Goal: Task Accomplishment & Management: Manage account settings

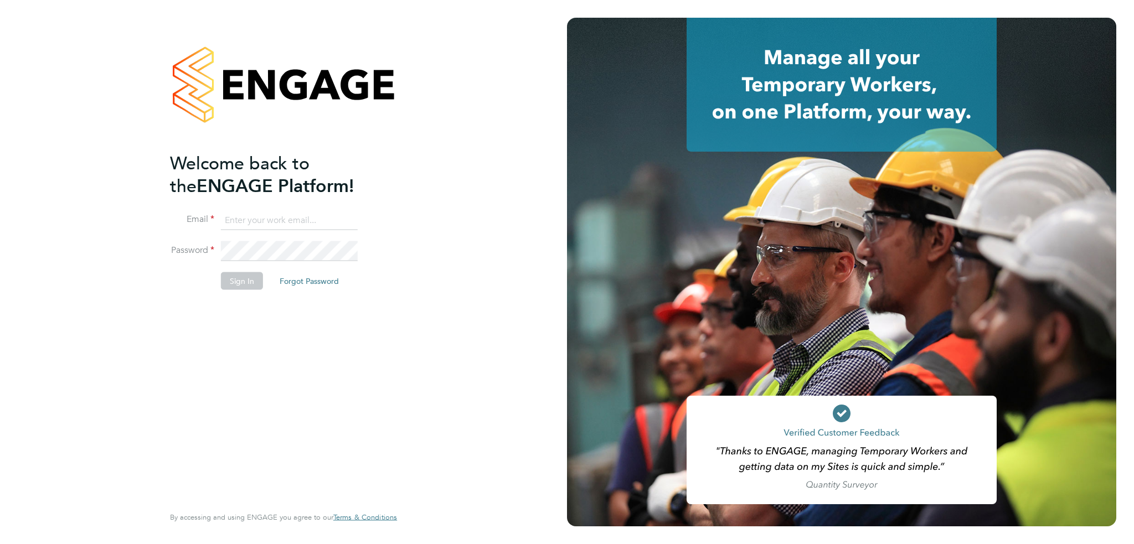
type input "steve.haworth@cormarcarpets.co.uk"
click at [248, 280] on button "Sign In" at bounding box center [242, 281] width 42 height 18
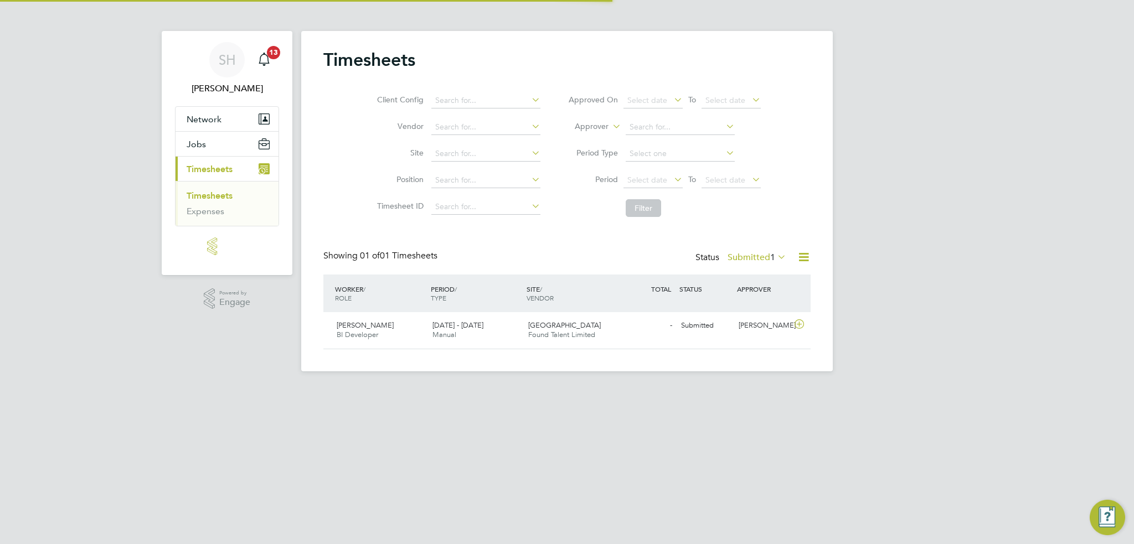
scroll to position [28, 96]
click at [382, 327] on span "[PERSON_NAME]" at bounding box center [365, 325] width 57 height 9
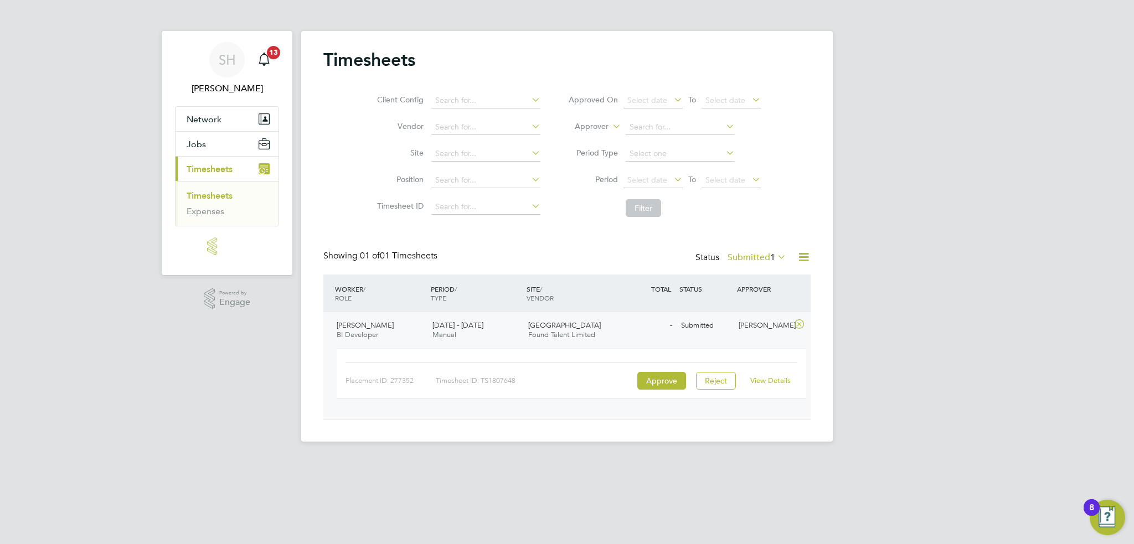
click at [545, 325] on span "[GEOGRAPHIC_DATA]" at bounding box center [564, 325] width 73 height 9
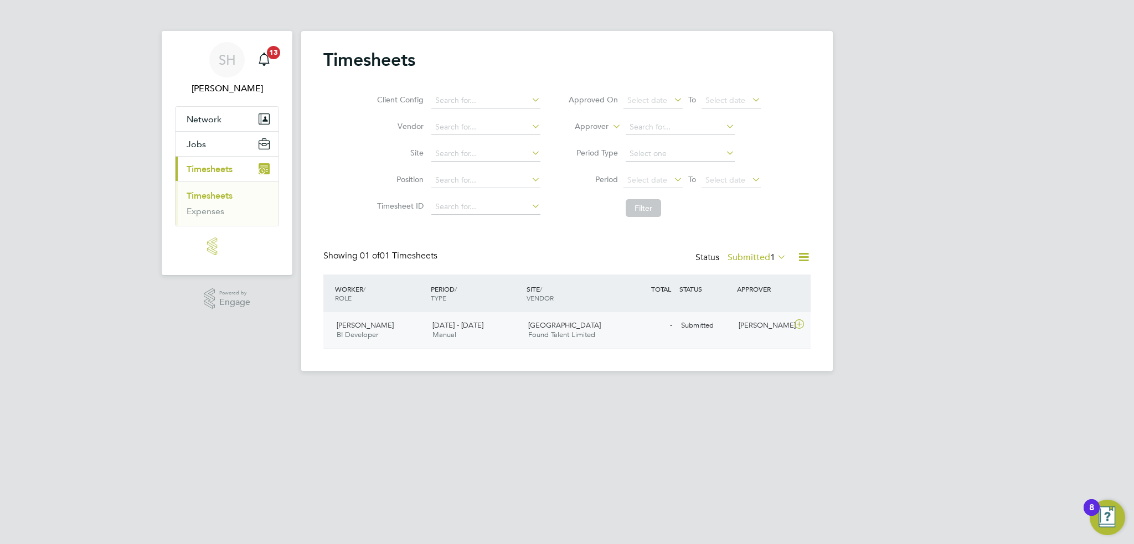
click at [545, 325] on span "[GEOGRAPHIC_DATA]" at bounding box center [564, 325] width 73 height 9
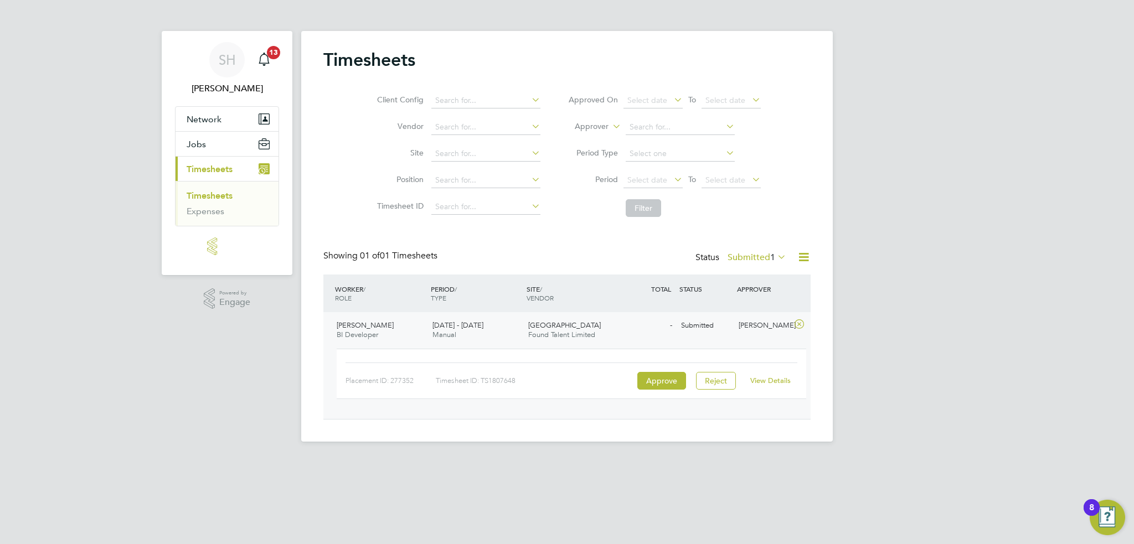
click at [782, 378] on link "View Details" at bounding box center [771, 380] width 40 height 9
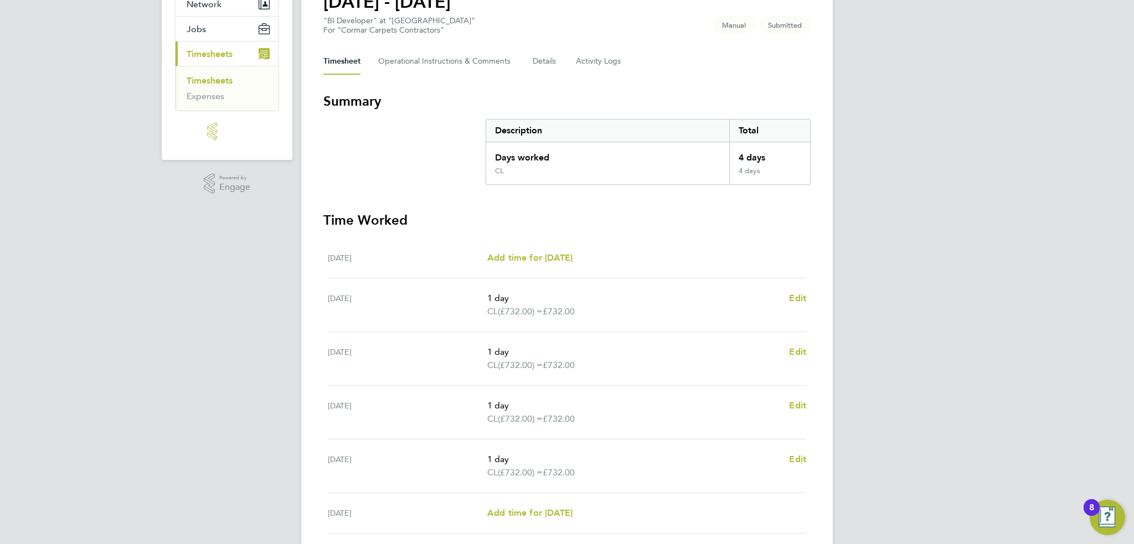
scroll to position [241, 0]
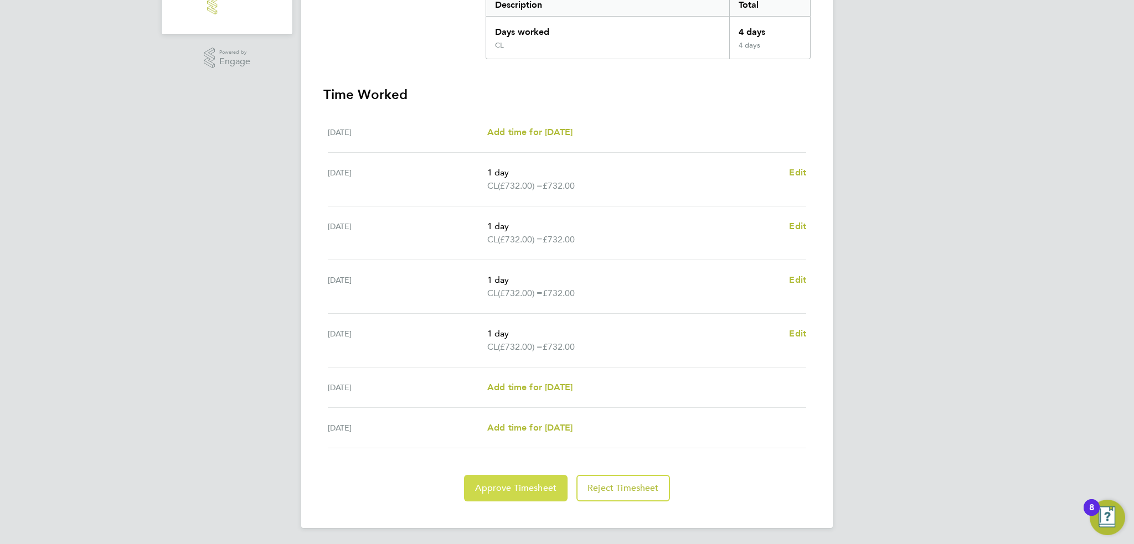
click at [512, 487] on span "Approve Timesheet" at bounding box center [515, 488] width 81 height 11
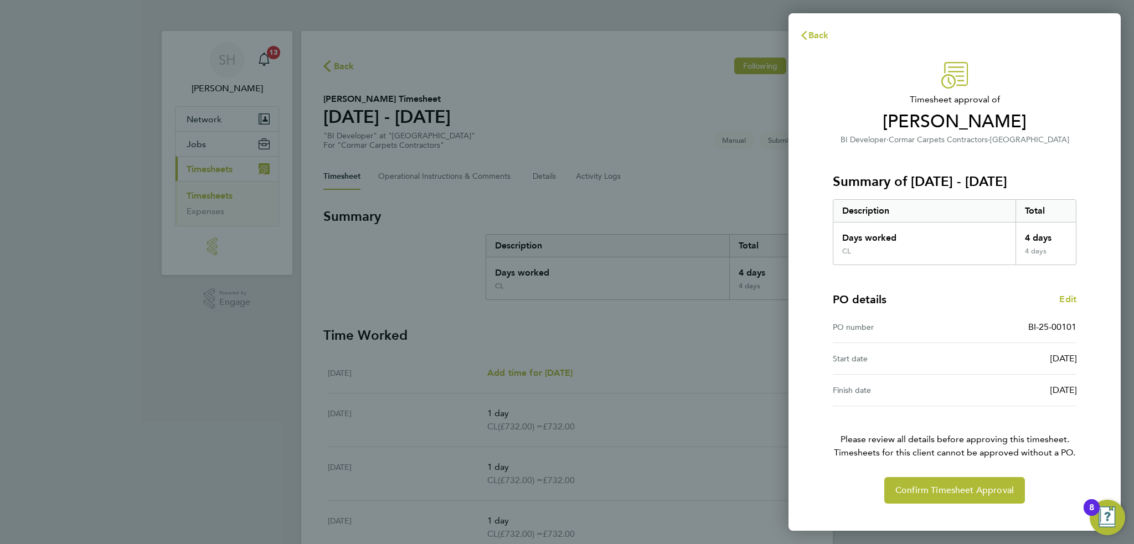
click at [697, 466] on div "Back Timesheet approval of Clive Lemmon BI Developer · Cormar Carpets Contracto…" at bounding box center [567, 272] width 1134 height 544
click at [807, 36] on icon "button" at bounding box center [804, 35] width 9 height 9
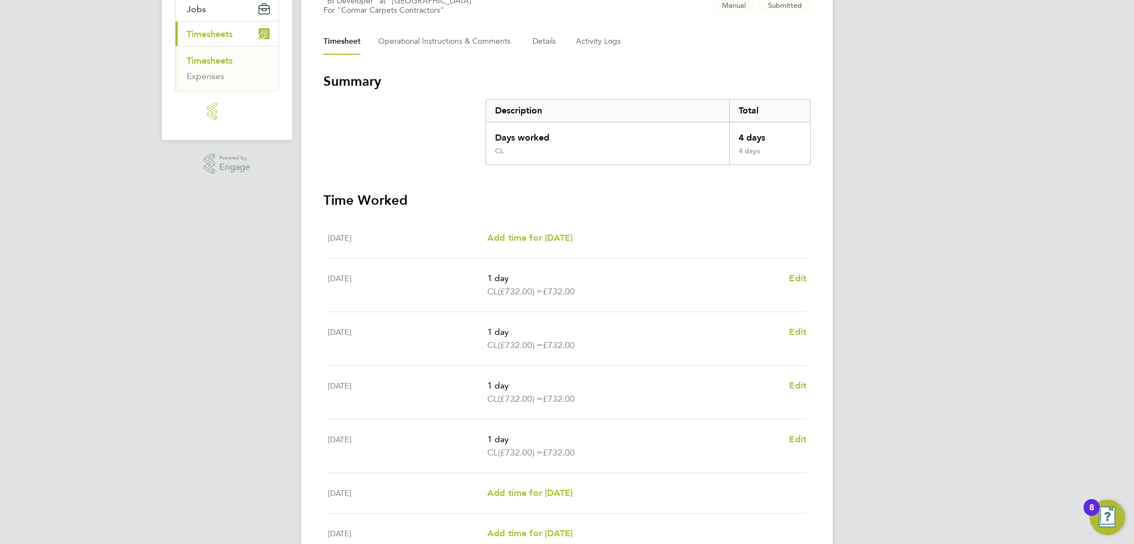
scroll to position [19, 0]
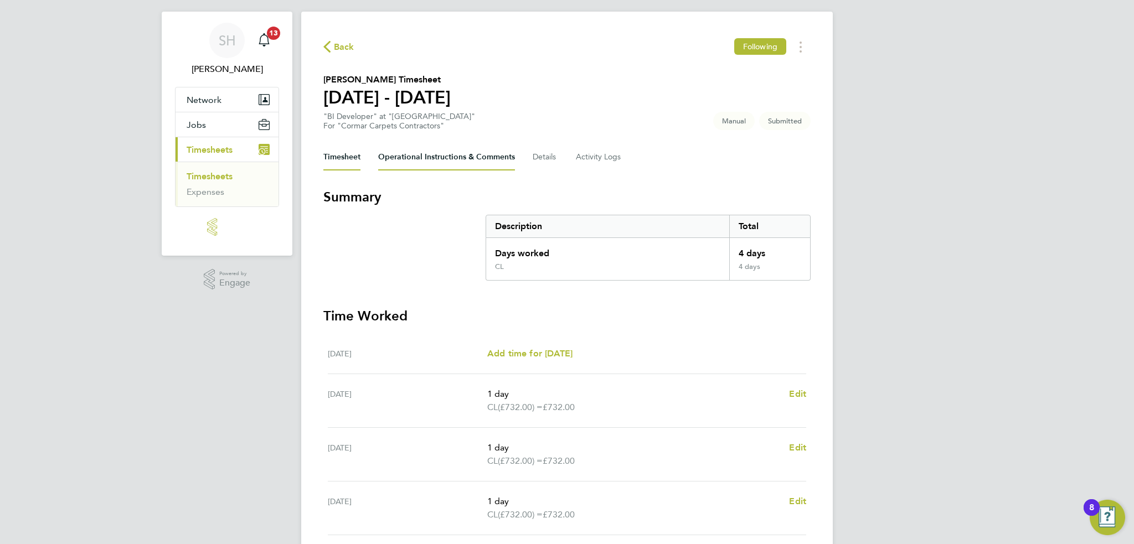
click at [483, 155] on Comments-tab "Operational Instructions & Comments" at bounding box center [446, 157] width 137 height 27
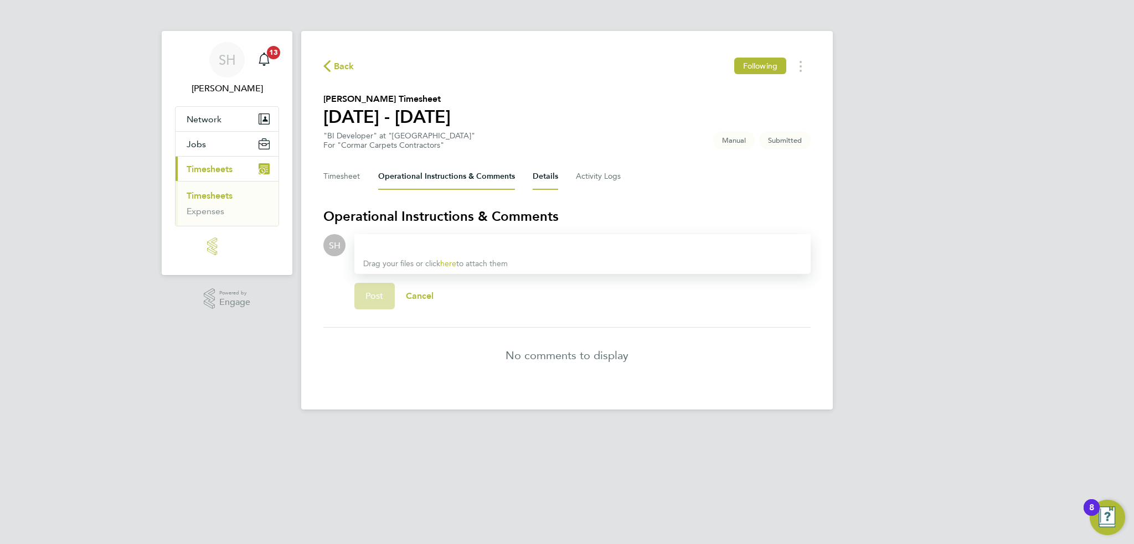
click at [549, 178] on button "Details" at bounding box center [545, 176] width 25 height 27
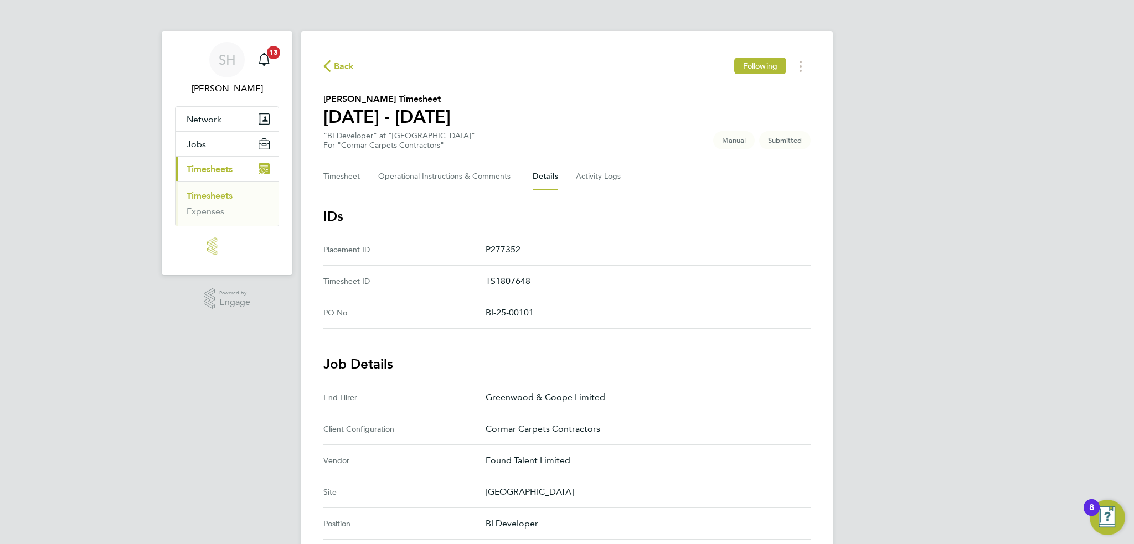
click at [520, 277] on p "TS1807648" at bounding box center [644, 281] width 316 height 13
click at [520, 278] on p "TS1807648" at bounding box center [644, 281] width 316 height 13
copy p "TS1807648"
click at [352, 177] on button "Timesheet" at bounding box center [341, 176] width 37 height 27
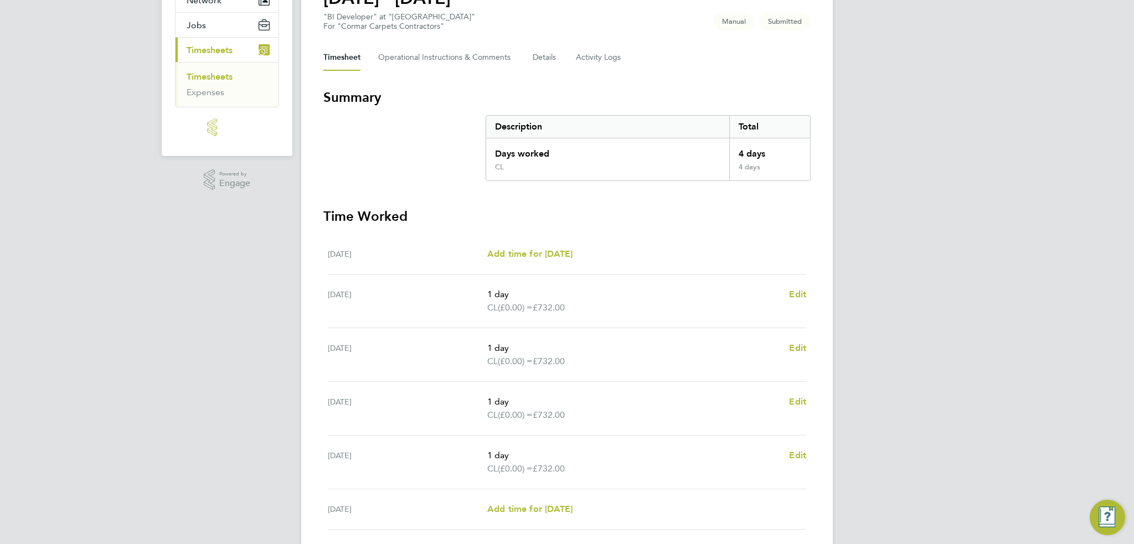
scroll to position [241, 0]
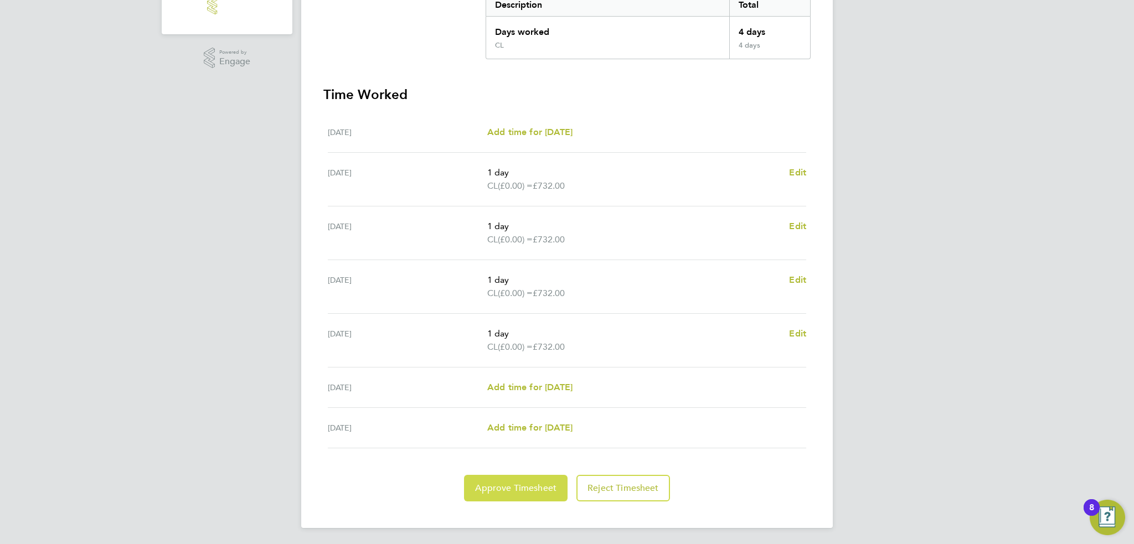
click at [540, 484] on span "Approve Timesheet" at bounding box center [515, 488] width 81 height 11
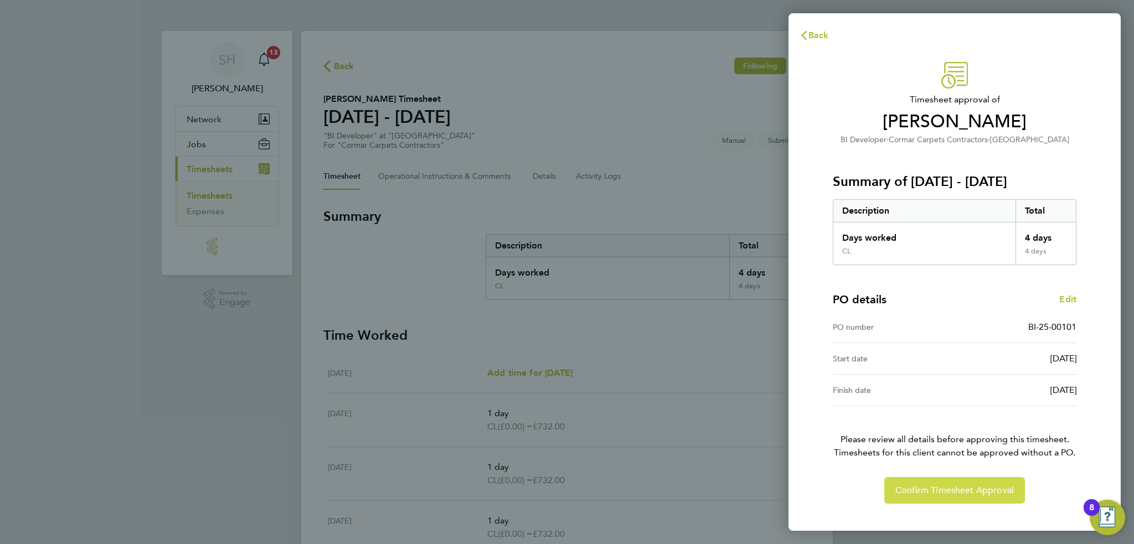
click at [908, 493] on span "Confirm Timesheet Approval" at bounding box center [955, 490] width 119 height 11
